Goal: Task Accomplishment & Management: Manage account settings

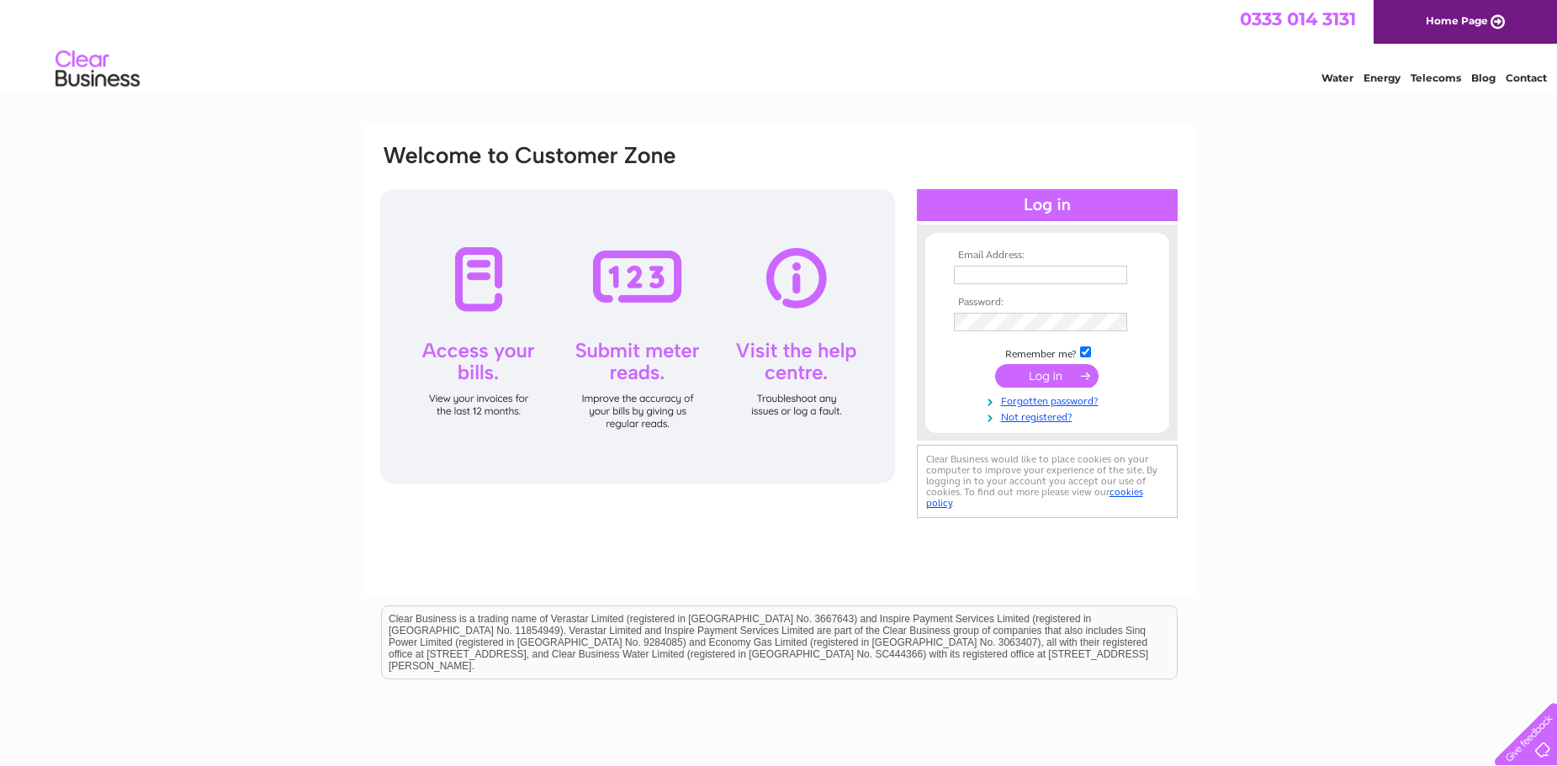
type input "[EMAIL_ADDRESS][DOMAIN_NAME]"
click at [1045, 370] on input "submit" at bounding box center [1046, 376] width 103 height 24
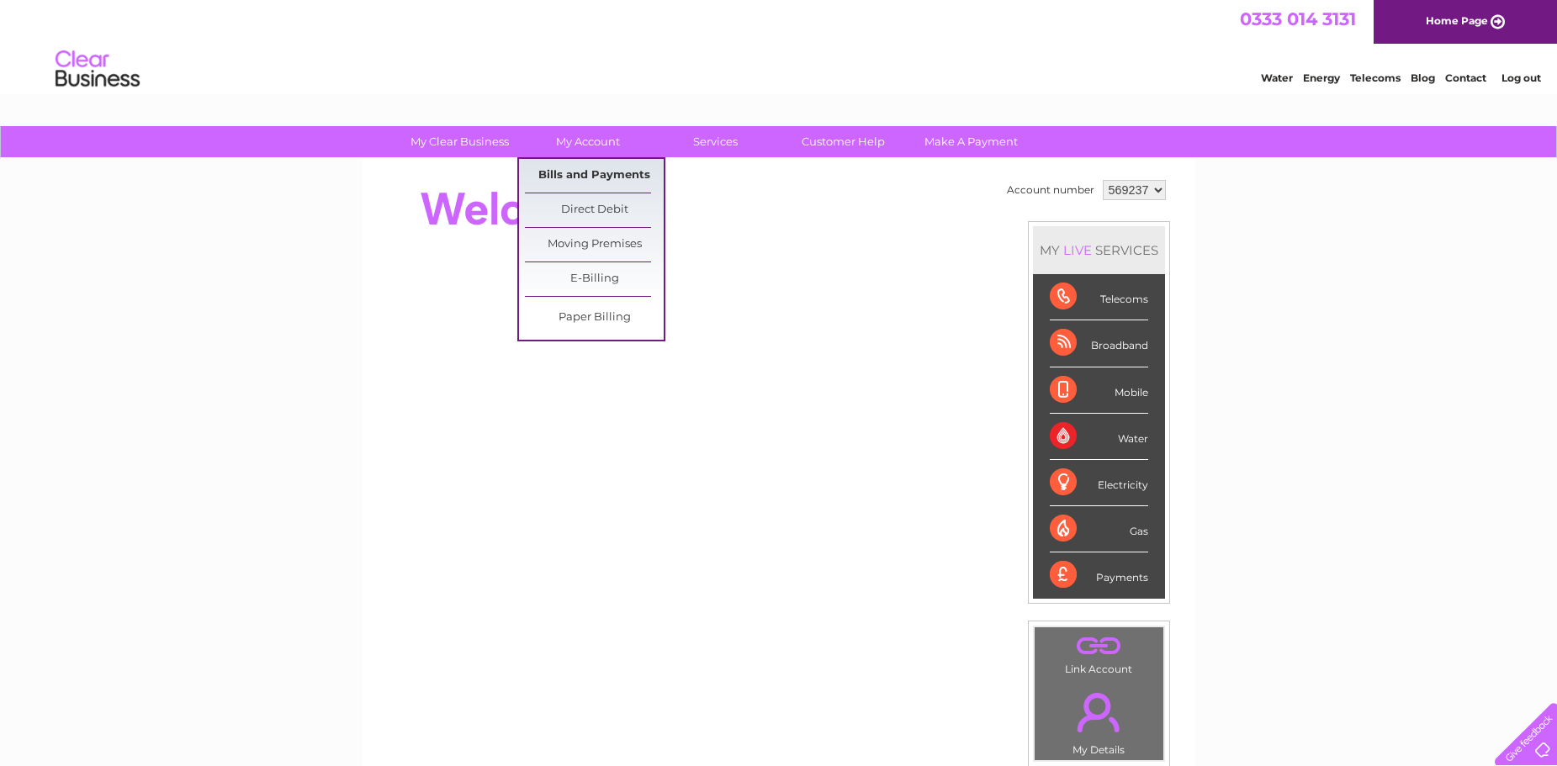
click at [586, 184] on link "Bills and Payments" at bounding box center [594, 176] width 139 height 34
click at [586, 178] on link "Bills and Payments" at bounding box center [594, 176] width 139 height 34
click at [565, 175] on link "Bills and Payments" at bounding box center [594, 176] width 139 height 34
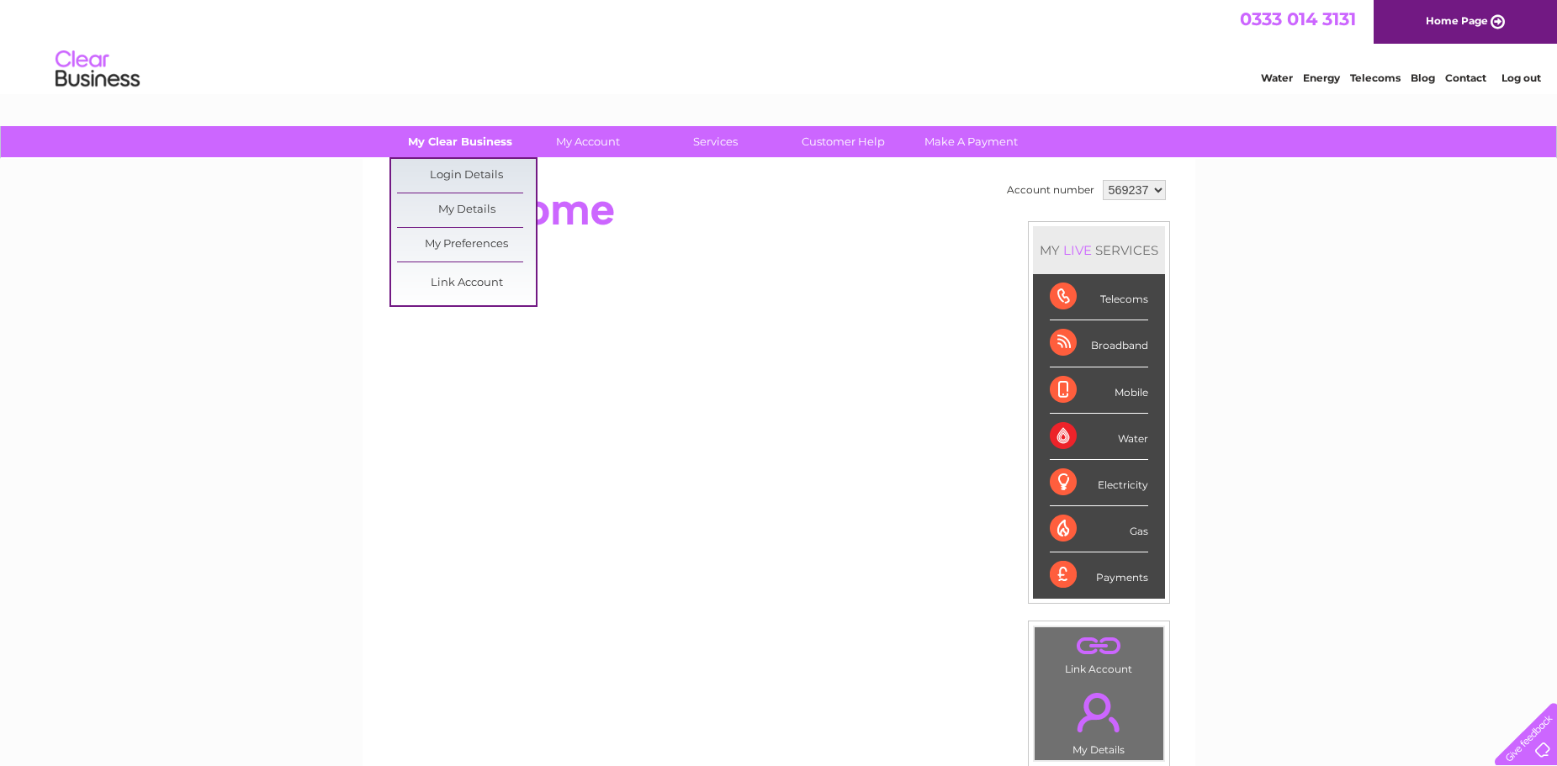
click at [430, 140] on link "My Clear Business" at bounding box center [459, 141] width 139 height 31
click at [454, 201] on link "My Details" at bounding box center [466, 211] width 139 height 34
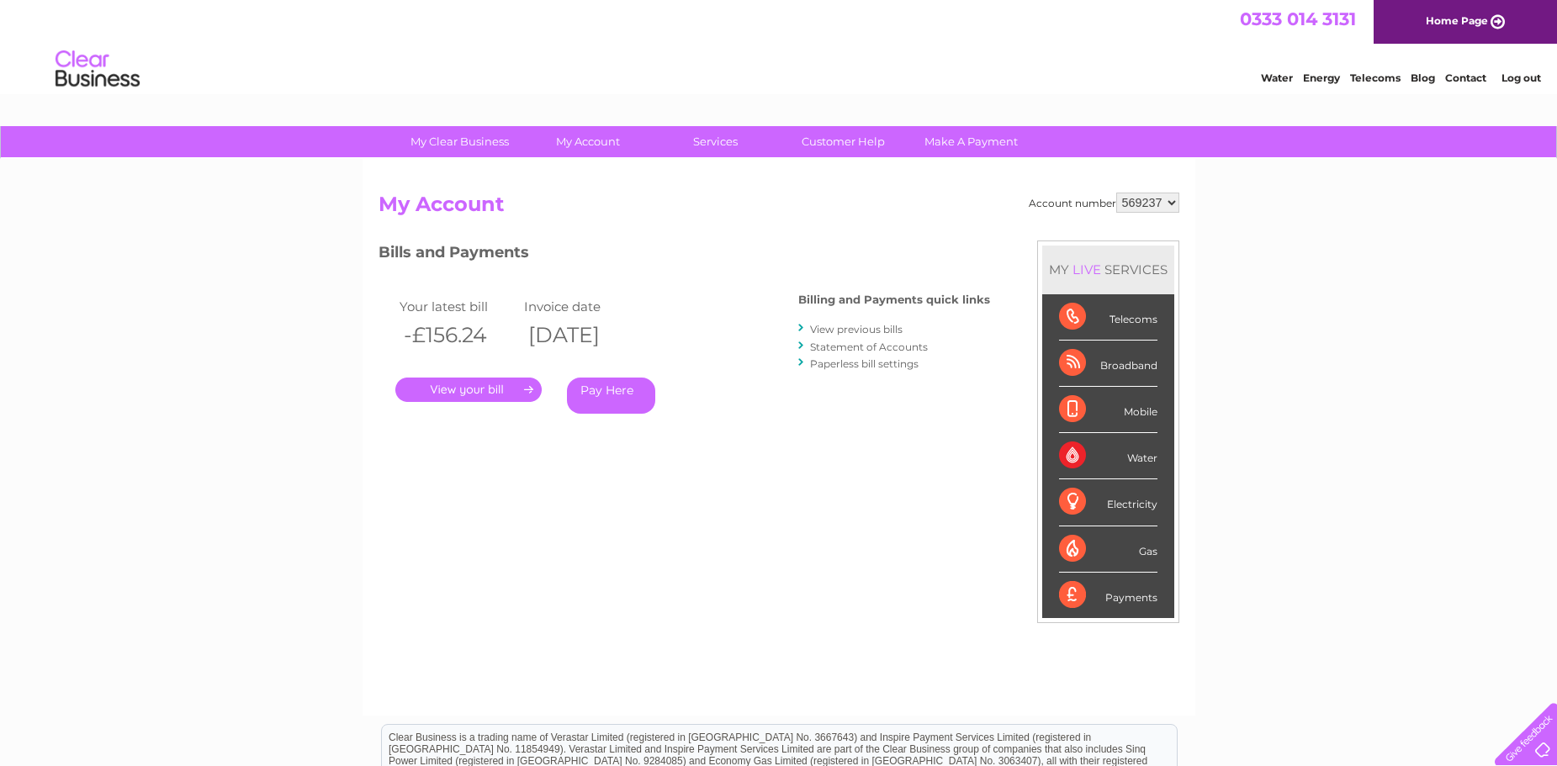
click at [445, 396] on link "." at bounding box center [468, 390] width 146 height 24
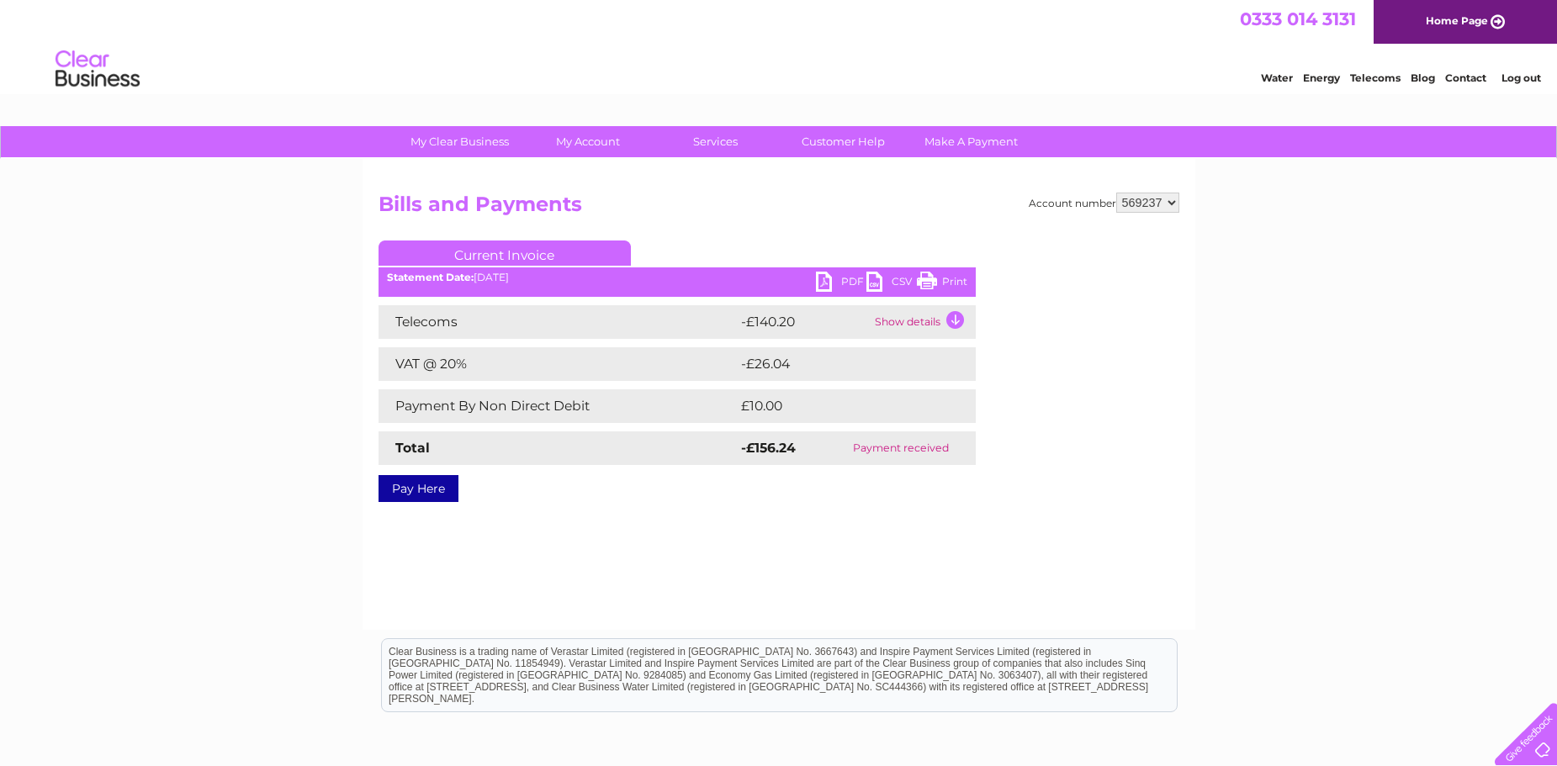
click at [937, 325] on td "Show details" at bounding box center [923, 322] width 105 height 34
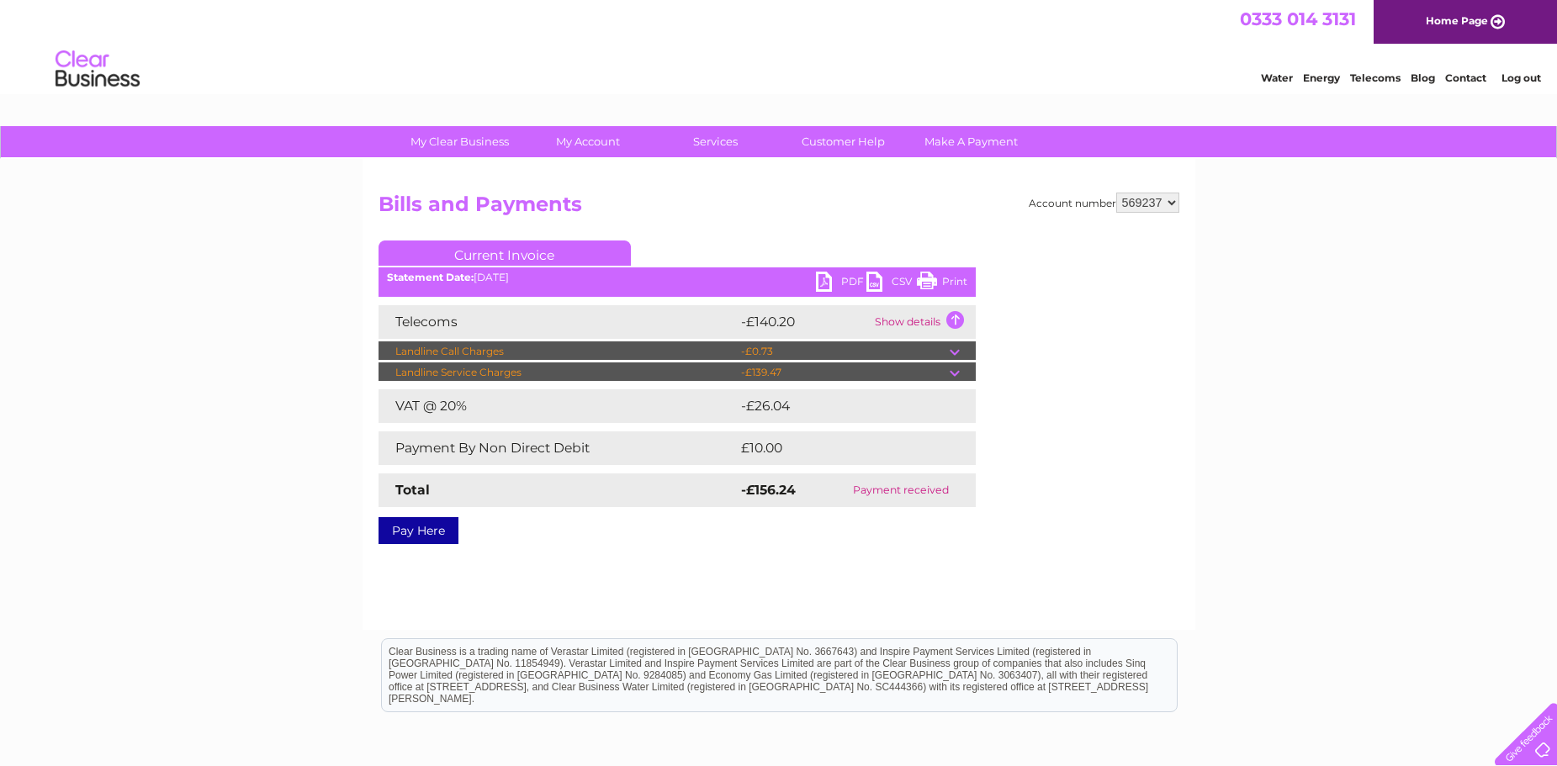
click at [918, 361] on td "-£0.73" at bounding box center [843, 352] width 213 height 20
drag, startPoint x: 932, startPoint y: 367, endPoint x: 948, endPoint y: 366, distance: 16.0
click at [933, 368] on td "-£139.47" at bounding box center [843, 373] width 213 height 20
click at [958, 375] on td at bounding box center [963, 373] width 26 height 20
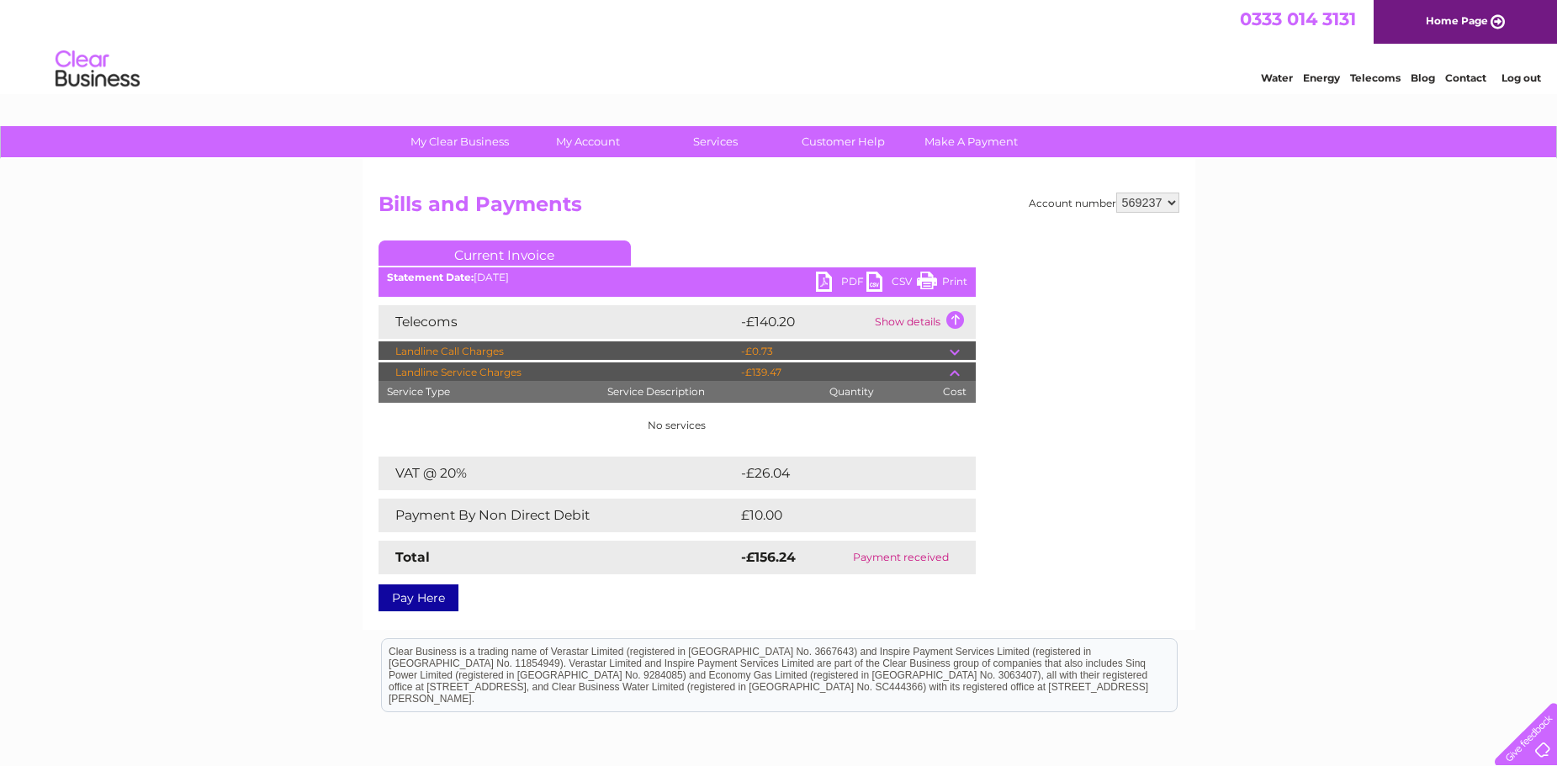
click at [790, 221] on h2 "Bills and Payments" at bounding box center [779, 209] width 801 height 32
click at [633, 158] on div "My Clear Business Login Details My Details My Preferences Link Account My Accou…" at bounding box center [778, 142] width 1557 height 33
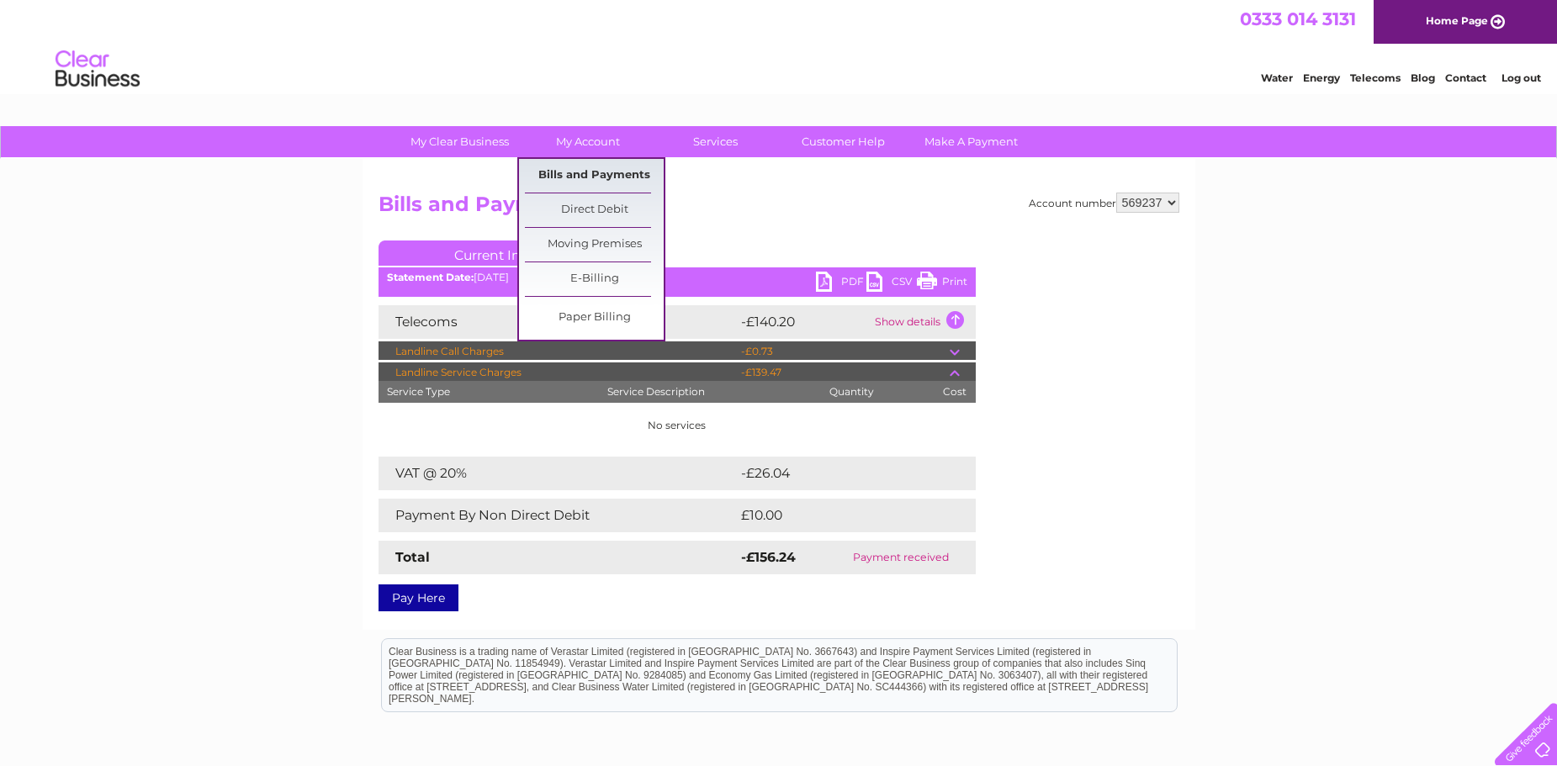
click at [582, 171] on link "Bills and Payments" at bounding box center [594, 176] width 139 height 34
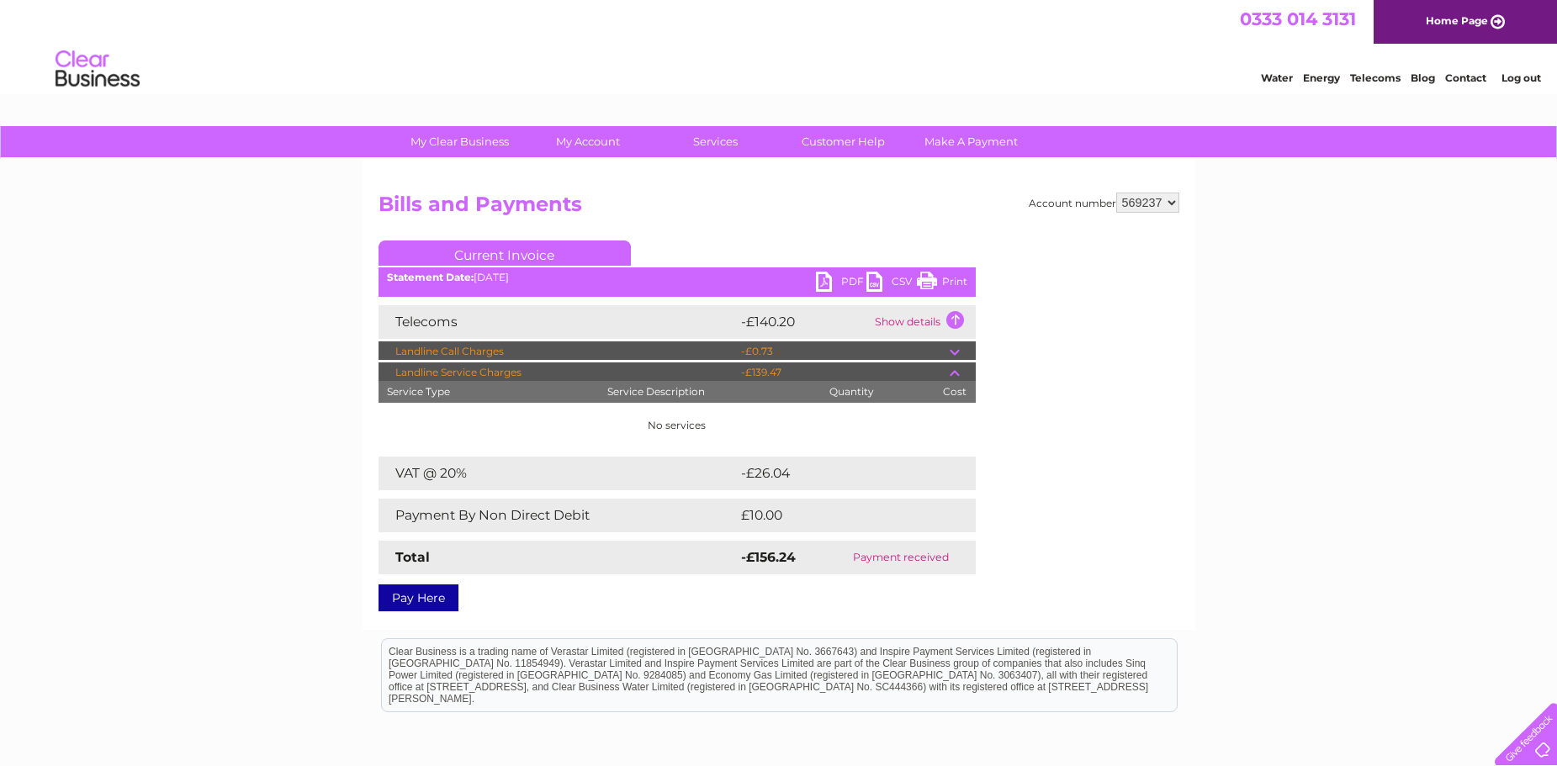
click at [290, 250] on div "My Clear Business Login Details My Details My Preferences Link Account My Accou…" at bounding box center [778, 522] width 1557 height 792
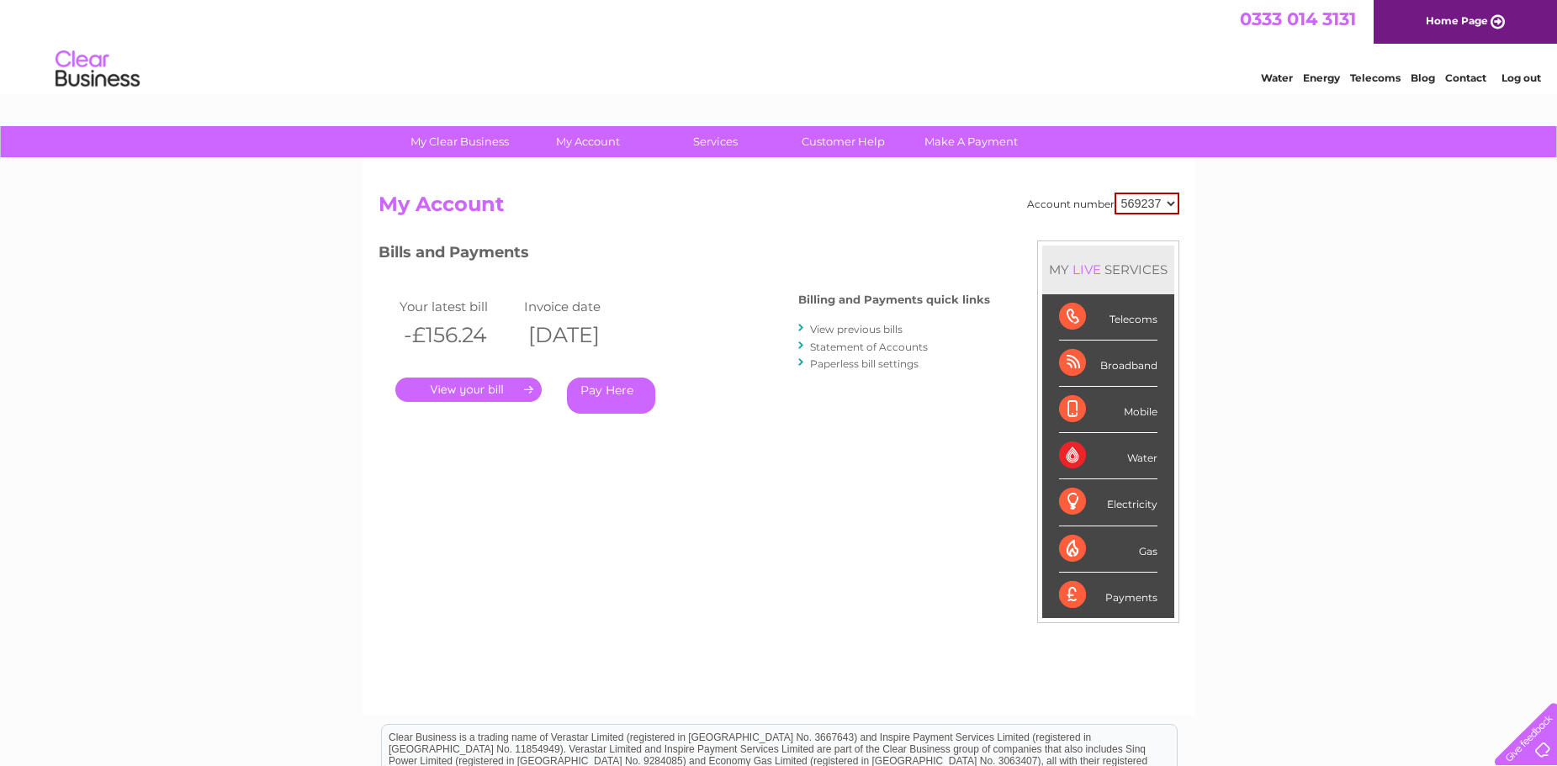
click at [949, 208] on h2 "My Account" at bounding box center [779, 209] width 801 height 32
click at [1131, 209] on select "569237" at bounding box center [1147, 204] width 65 height 22
click at [728, 247] on h3 "Bills and Payments" at bounding box center [685, 255] width 612 height 29
click at [848, 331] on link "View previous bills" at bounding box center [856, 329] width 93 height 13
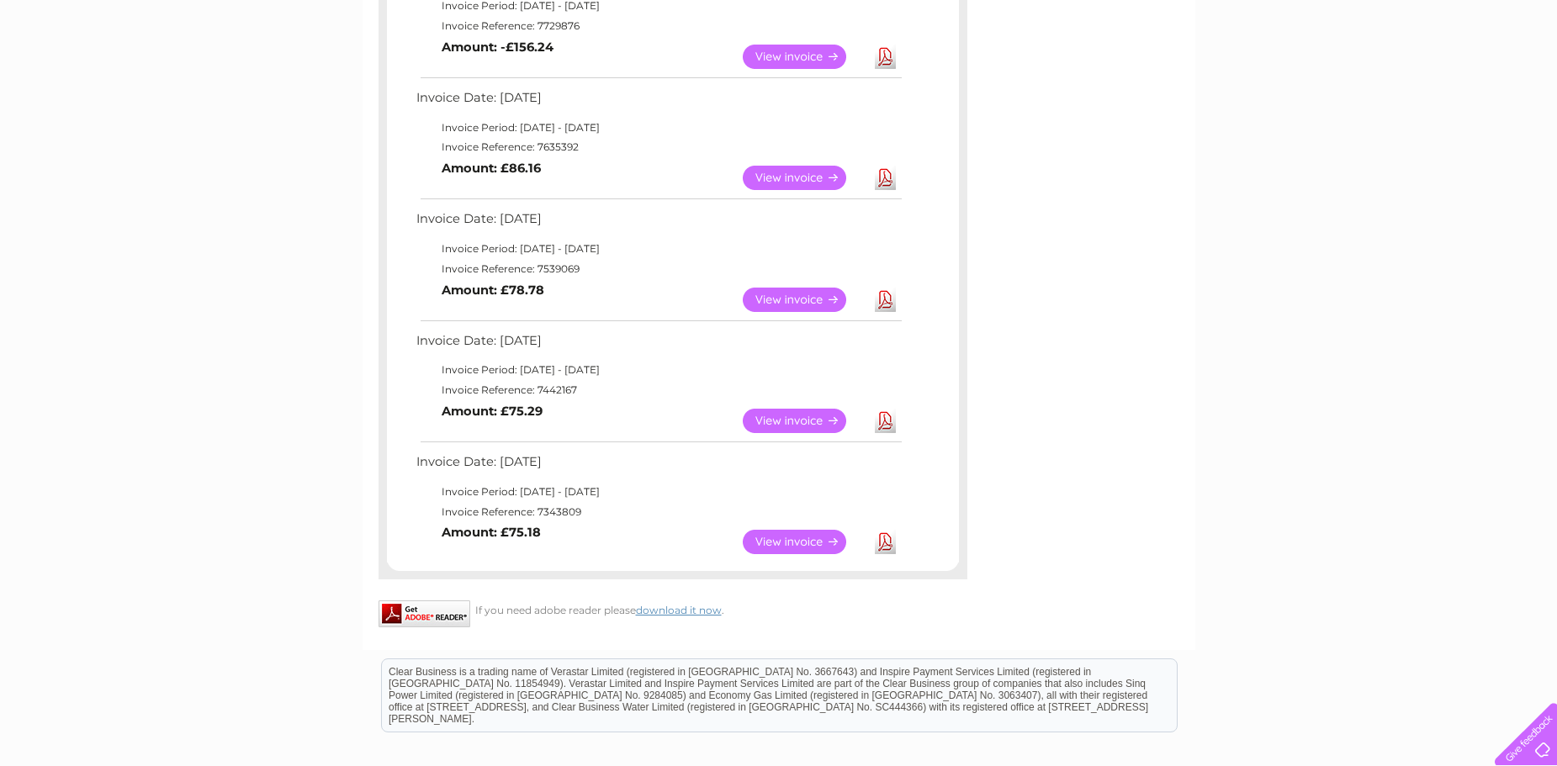
scroll to position [337, 0]
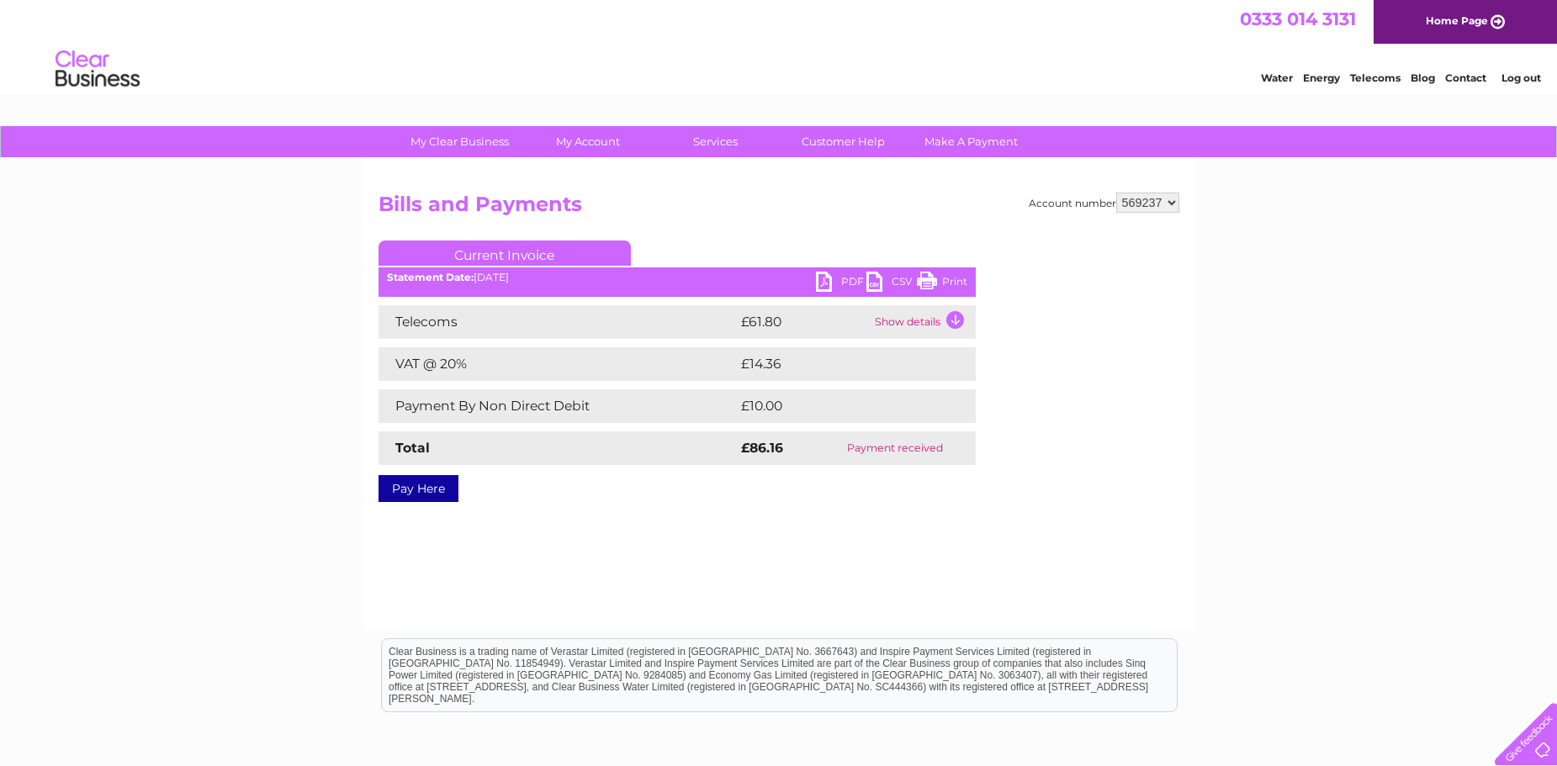
click at [948, 278] on link "Print" at bounding box center [942, 284] width 50 height 24
